Goal: Information Seeking & Learning: Learn about a topic

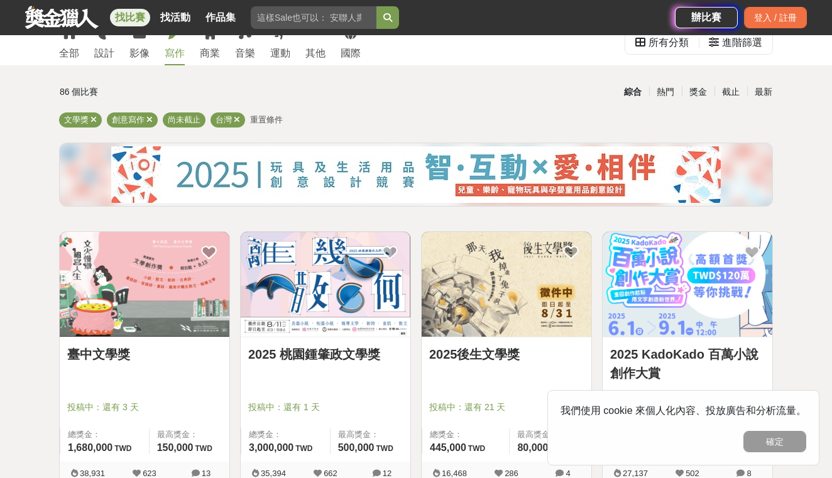
scroll to position [69, 0]
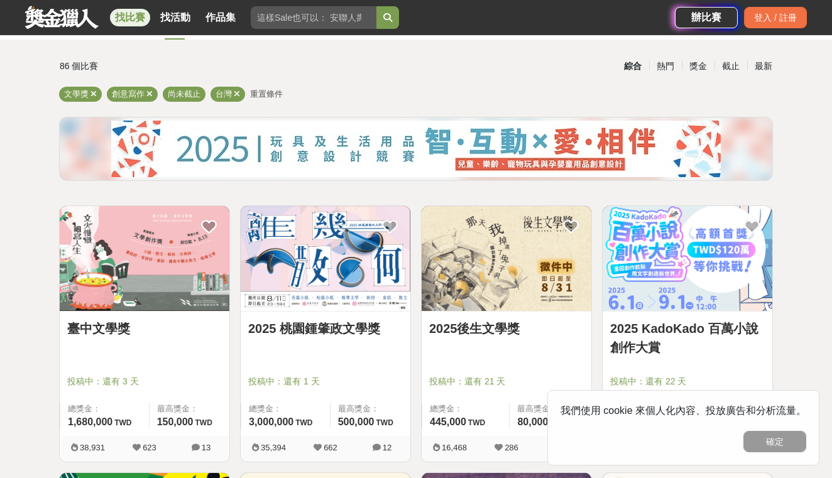
click at [293, 328] on link "2025 桃園鍾肇政文學獎" at bounding box center [325, 328] width 155 height 19
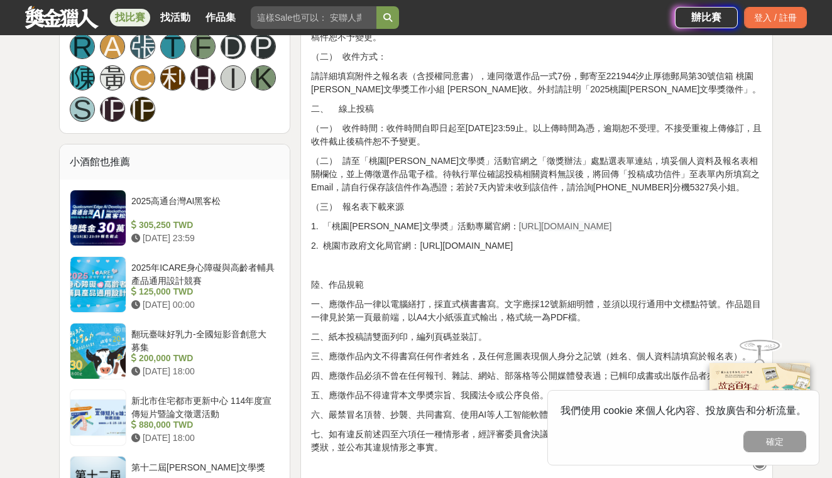
scroll to position [881, 0]
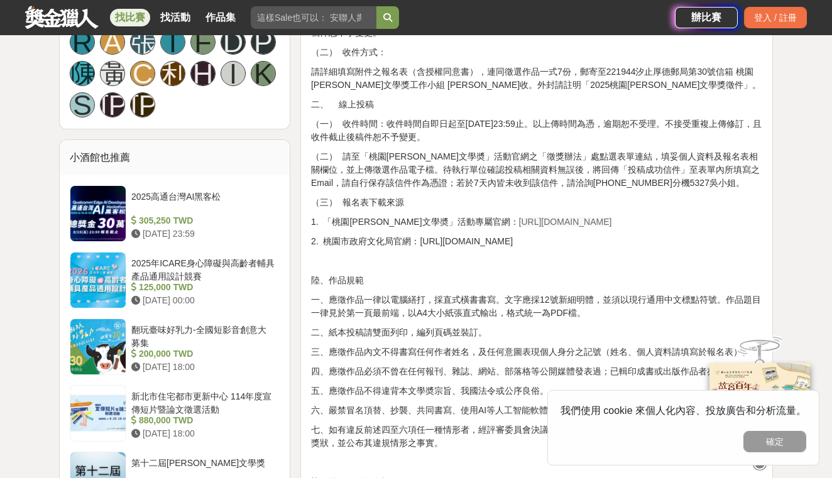
click at [519, 222] on span "https://literature.tyccc.gov.tw/" at bounding box center [565, 222] width 93 height 10
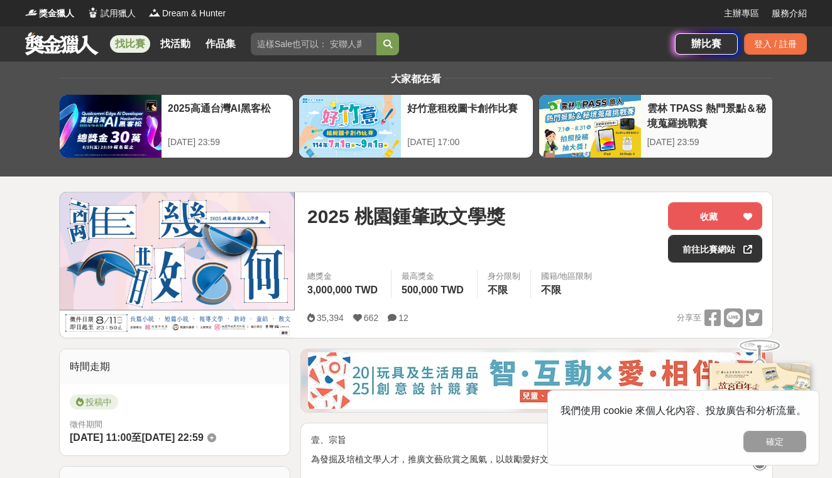
scroll to position [0, 0]
click at [713, 258] on link "前往比賽網站" at bounding box center [715, 249] width 94 height 28
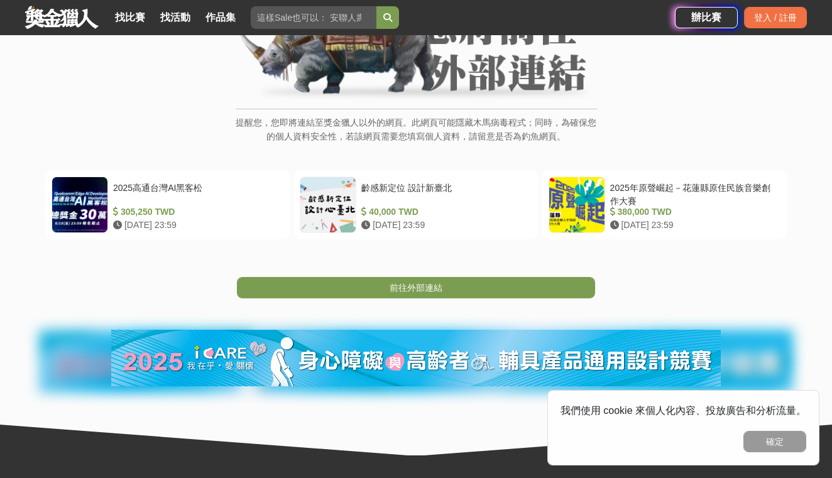
scroll to position [155, 0]
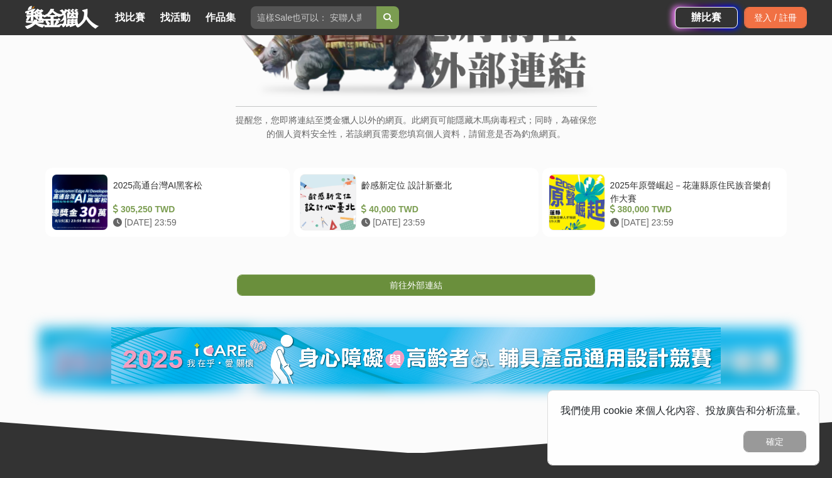
click at [411, 277] on link "前往外部連結" at bounding box center [416, 284] width 358 height 21
